Goal: Information Seeking & Learning: Learn about a topic

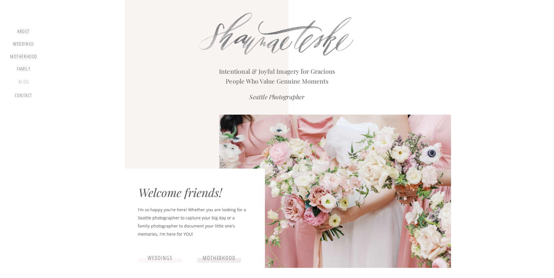
click at [28, 79] on div "blog" at bounding box center [23, 83] width 17 height 8
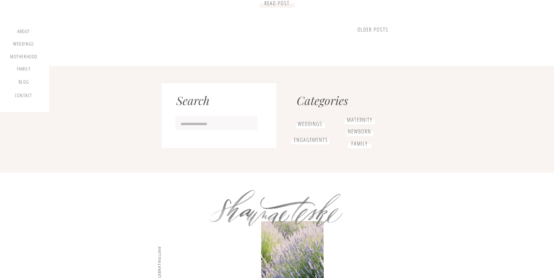
scroll to position [607, 0]
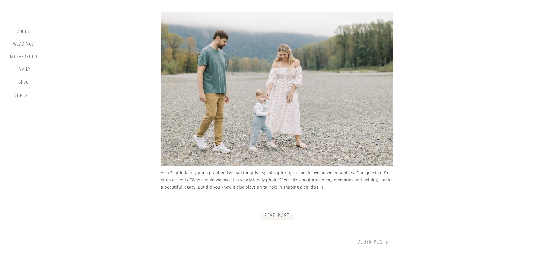
click at [374, 241] on link "older Posts" at bounding box center [372, 242] width 31 height 8
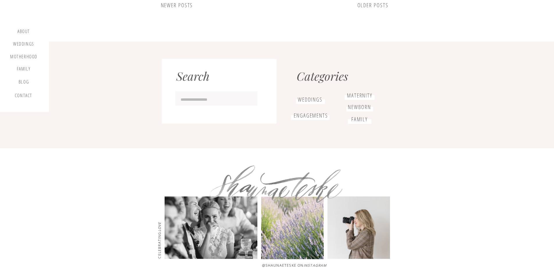
scroll to position [846, 0]
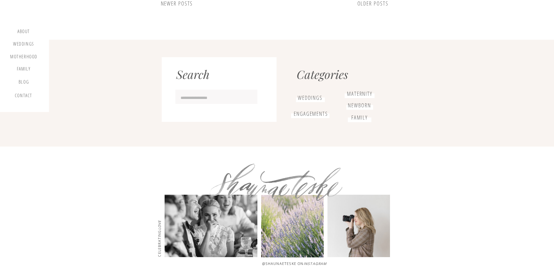
click at [358, 235] on div at bounding box center [358, 226] width 62 height 62
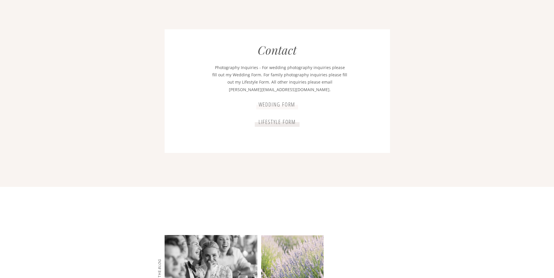
scroll to position [1149, 0]
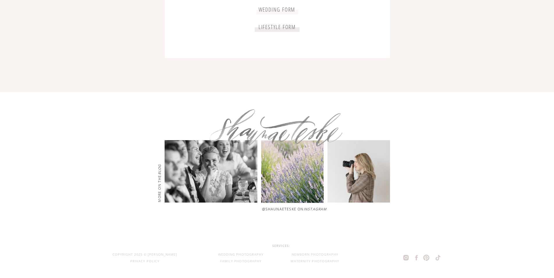
click at [273, 209] on p "@shaunaeteske on Instagram" at bounding box center [319, 209] width 114 height 6
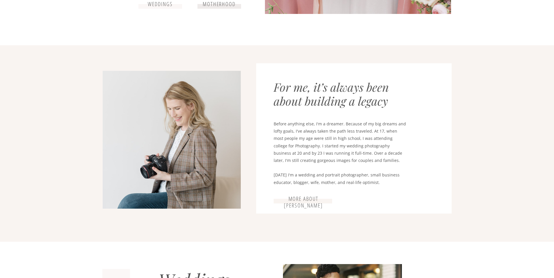
scroll to position [0, 0]
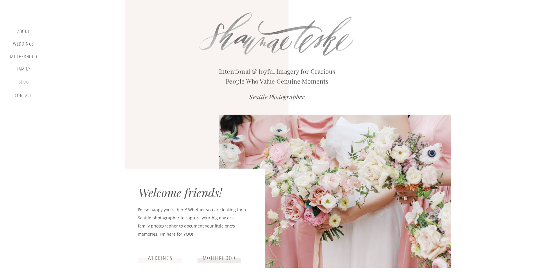
click at [22, 85] on div "blog" at bounding box center [23, 83] width 17 height 8
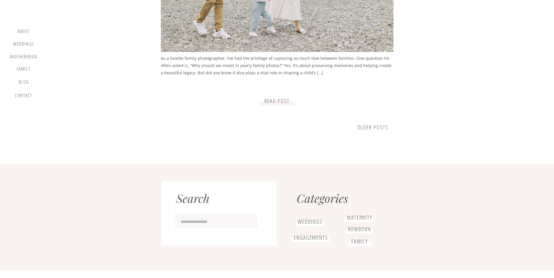
scroll to position [687, 0]
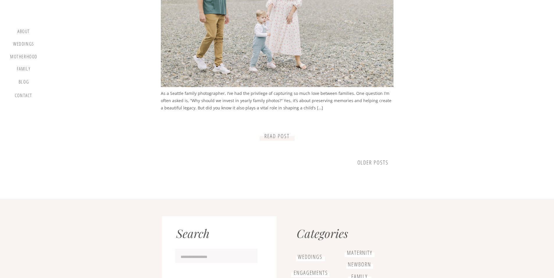
click at [362, 164] on link "older Posts" at bounding box center [372, 163] width 31 height 8
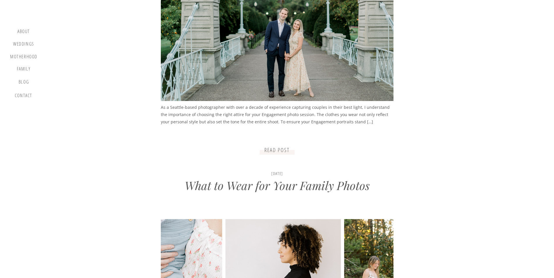
scroll to position [774, 0]
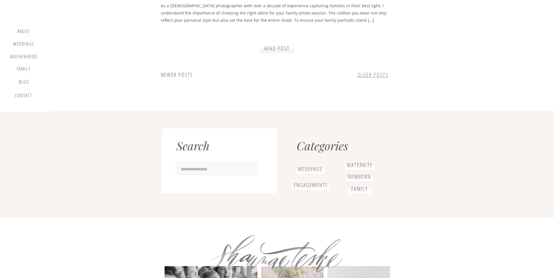
click at [362, 78] on link "older Posts" at bounding box center [372, 75] width 31 height 8
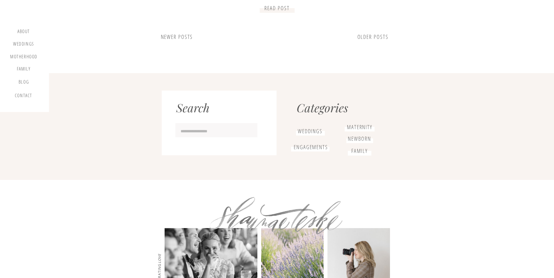
scroll to position [710, 0]
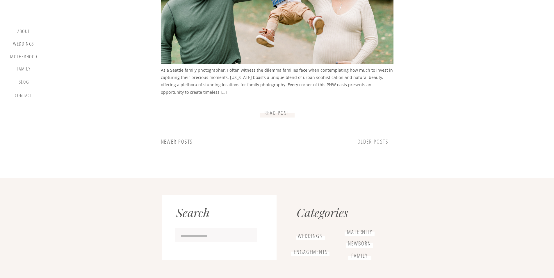
click at [369, 139] on link "older Posts" at bounding box center [372, 142] width 31 height 8
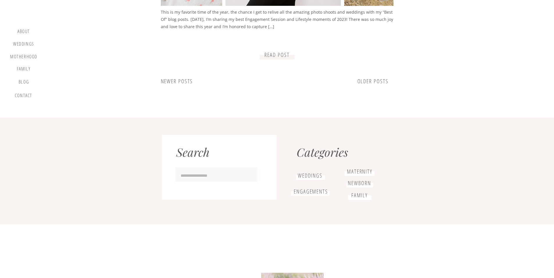
scroll to position [776, 0]
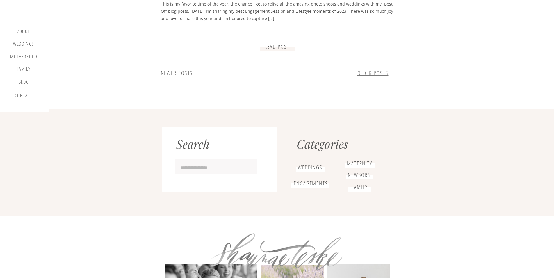
click at [360, 76] on link "older Posts" at bounding box center [372, 73] width 31 height 8
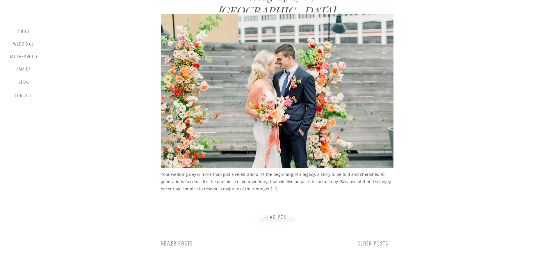
scroll to position [730, 0]
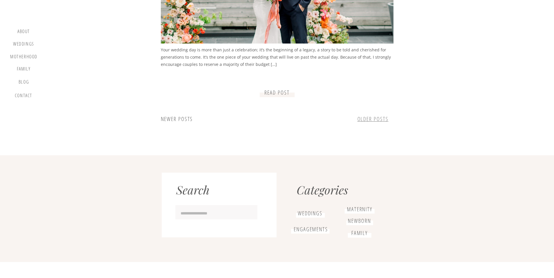
click at [371, 118] on link "older Posts" at bounding box center [372, 119] width 31 height 8
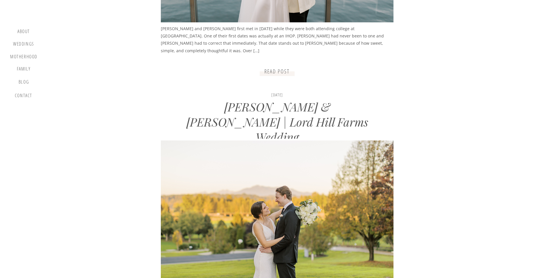
scroll to position [657, 0]
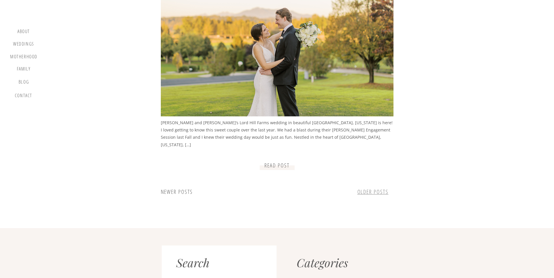
click at [371, 190] on link "older Posts" at bounding box center [372, 192] width 31 height 8
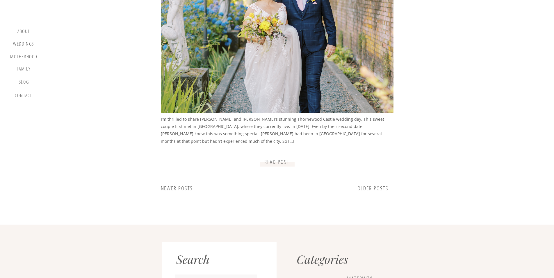
scroll to position [793, 0]
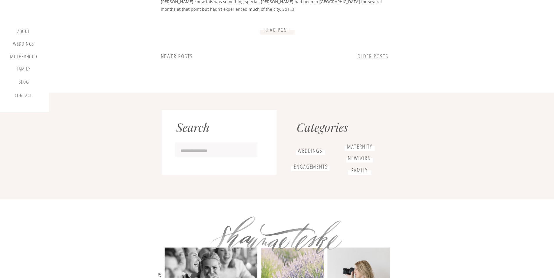
click at [358, 58] on link "older Posts" at bounding box center [372, 57] width 31 height 8
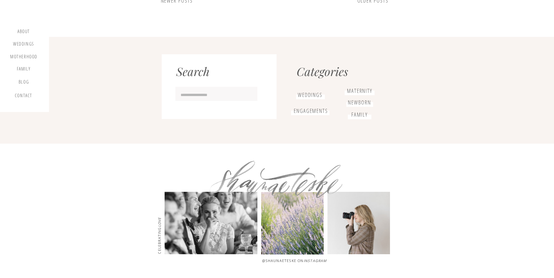
scroll to position [696, 0]
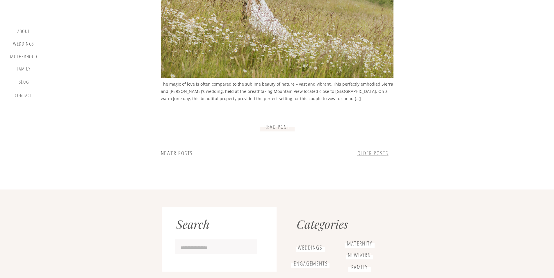
click at [371, 152] on link "older Posts" at bounding box center [372, 154] width 31 height 8
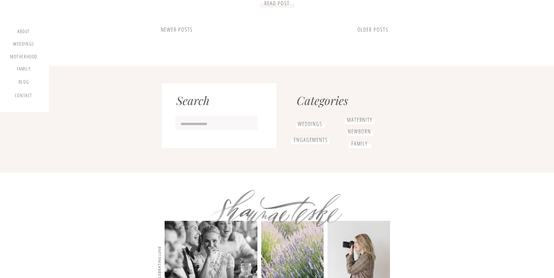
scroll to position [790, 0]
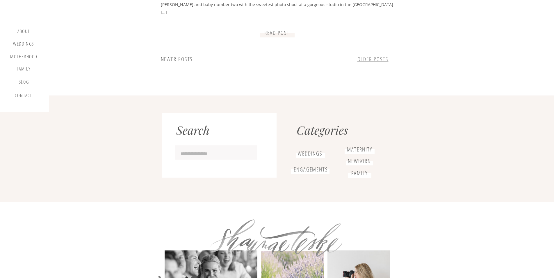
click at [367, 62] on link "older Posts" at bounding box center [372, 60] width 31 height 8
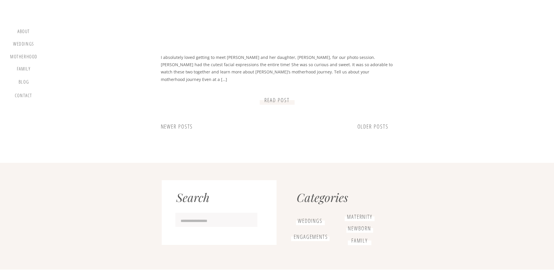
scroll to position [724, 0]
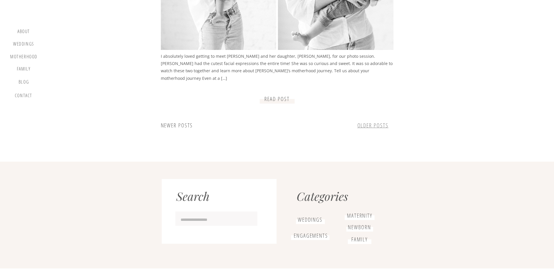
click at [365, 127] on link "older Posts" at bounding box center [372, 126] width 31 height 8
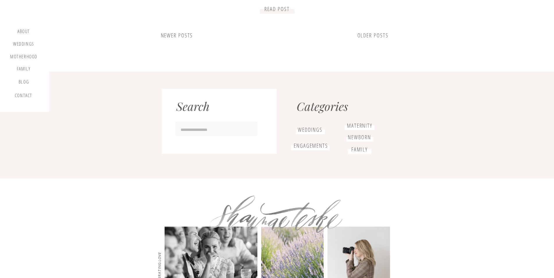
scroll to position [775, 0]
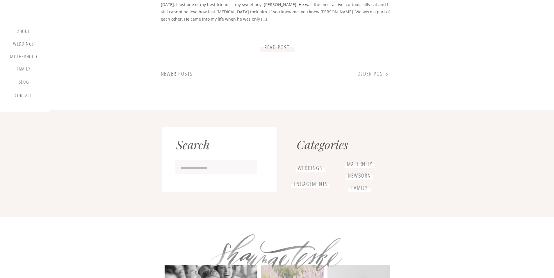
click at [368, 73] on link "older Posts" at bounding box center [372, 74] width 31 height 8
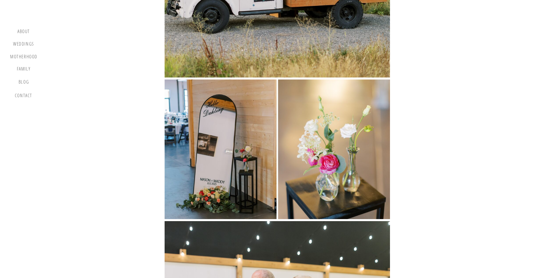
scroll to position [8811, 0]
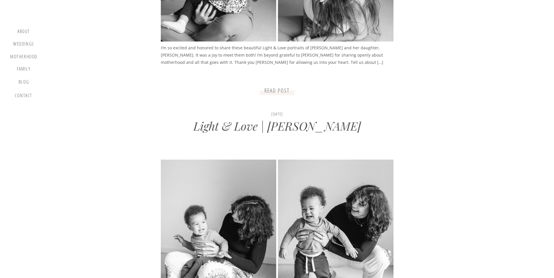
scroll to position [630, 0]
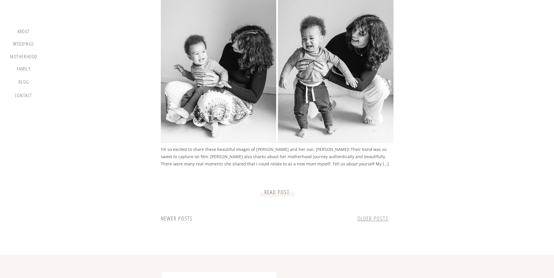
click at [388, 220] on link "older Posts" at bounding box center [372, 219] width 31 height 8
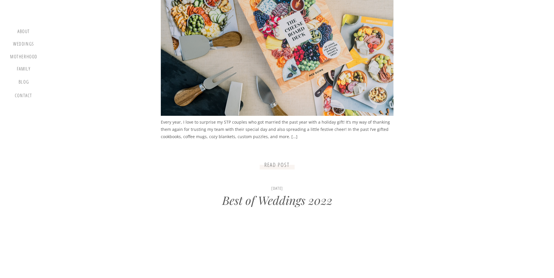
scroll to position [671, 0]
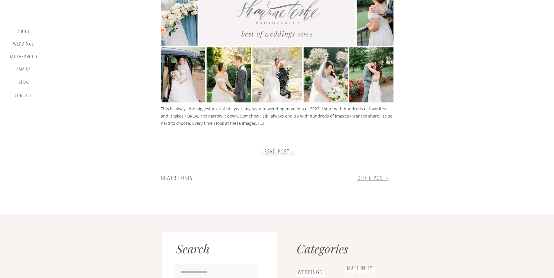
click at [370, 181] on link "older Posts" at bounding box center [372, 178] width 31 height 8
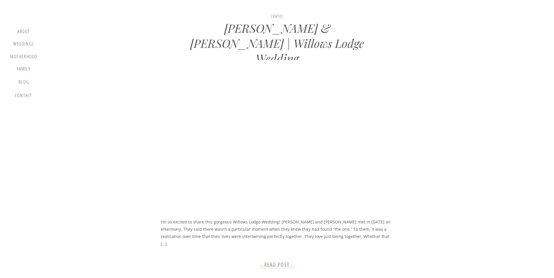
scroll to position [627, 0]
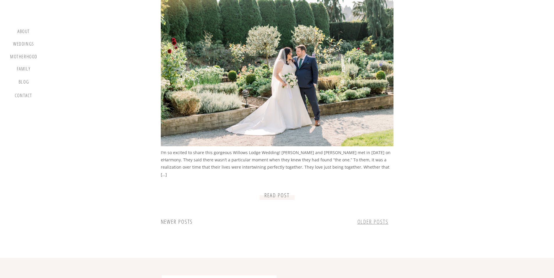
click at [380, 221] on link "older Posts" at bounding box center [372, 222] width 31 height 8
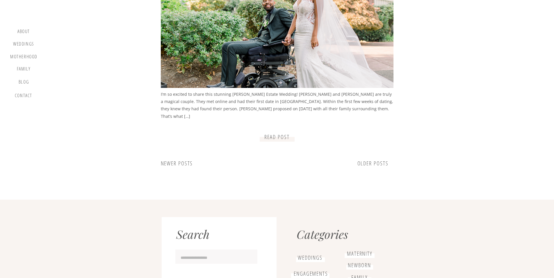
scroll to position [868, 0]
